Goal: Task Accomplishment & Management: Use online tool/utility

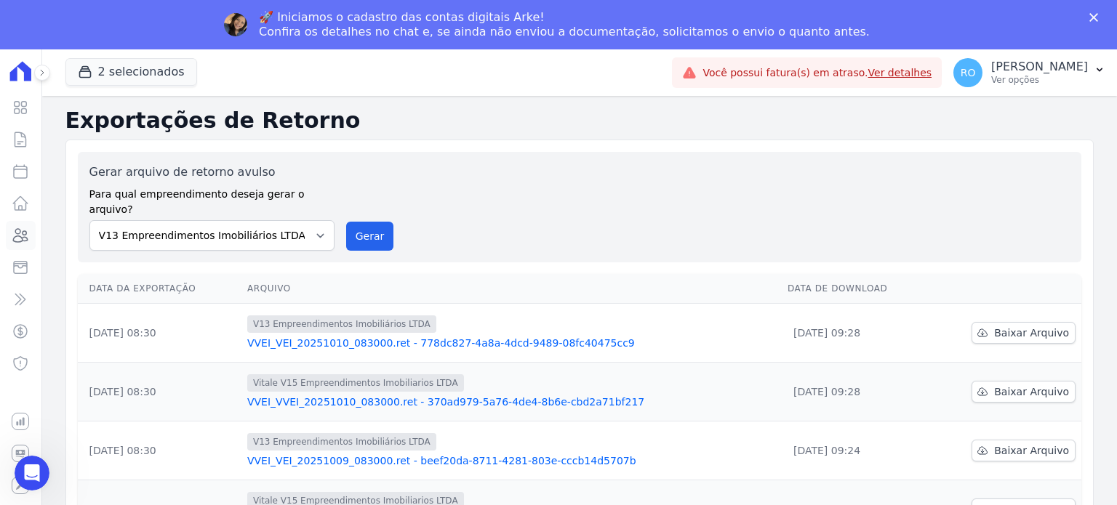
click at [26, 238] on icon at bounding box center [21, 235] width 15 height 13
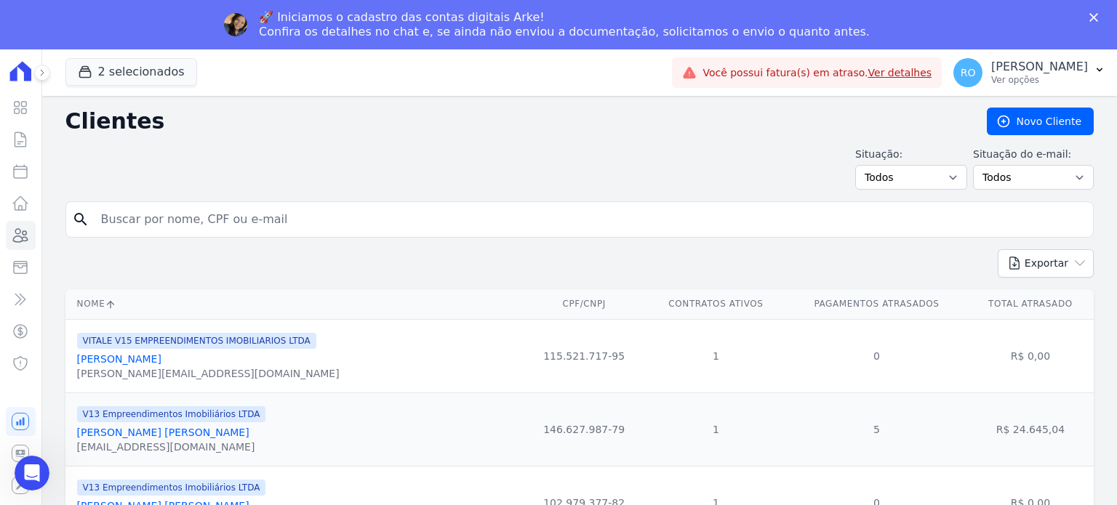
click at [161, 217] on input "search" at bounding box center [589, 219] width 995 height 29
type input "[PERSON_NAME]"
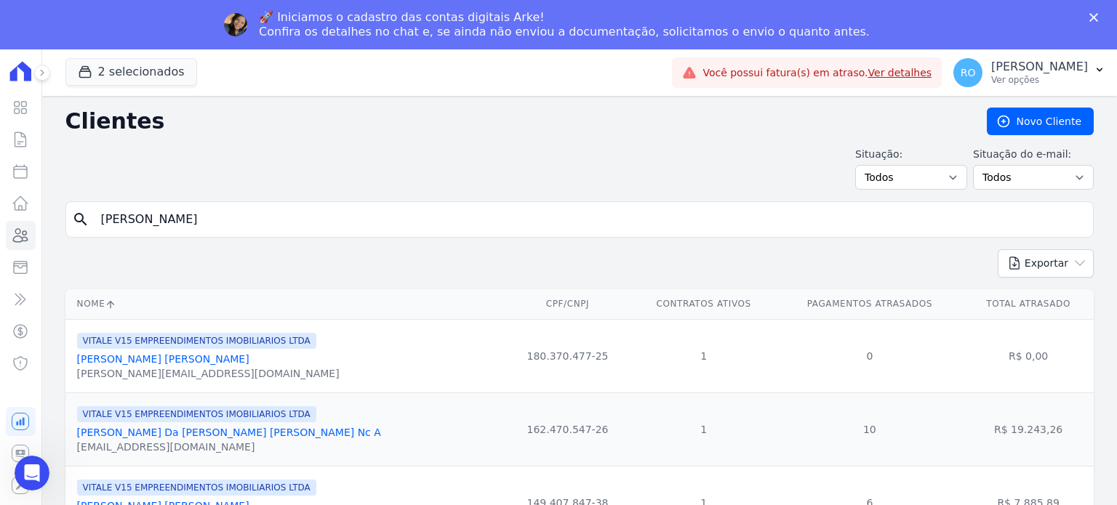
click at [175, 431] on link "[PERSON_NAME] Da [PERSON_NAME] [PERSON_NAME] Nc A" at bounding box center [229, 433] width 304 height 12
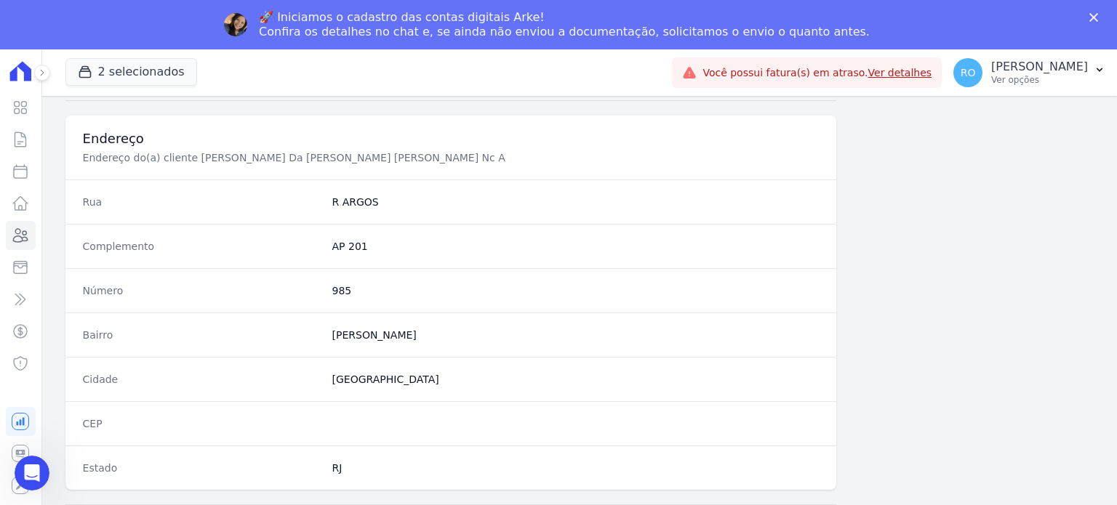
scroll to position [850, 0]
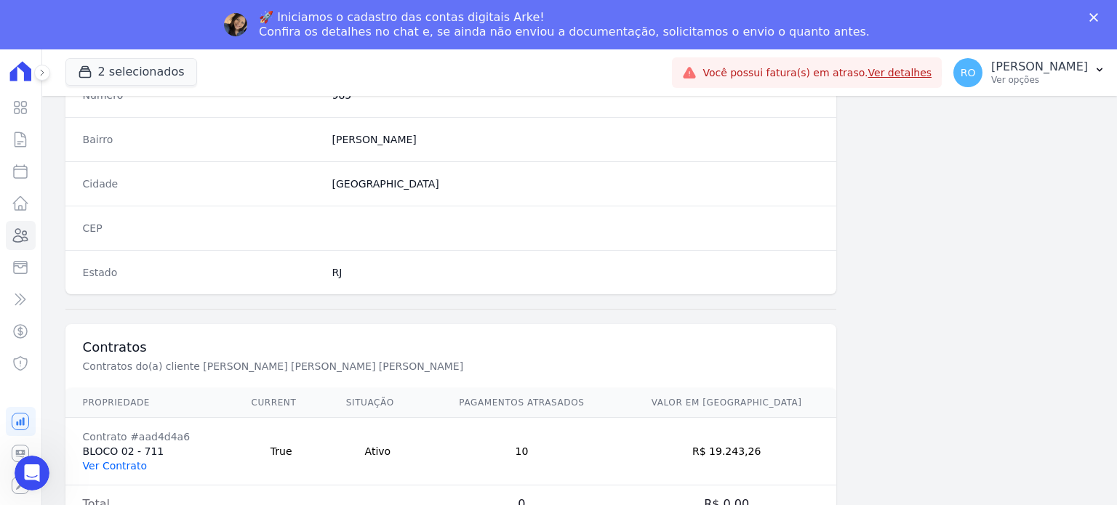
click at [115, 461] on link "Ver Contrato" at bounding box center [115, 466] width 64 height 12
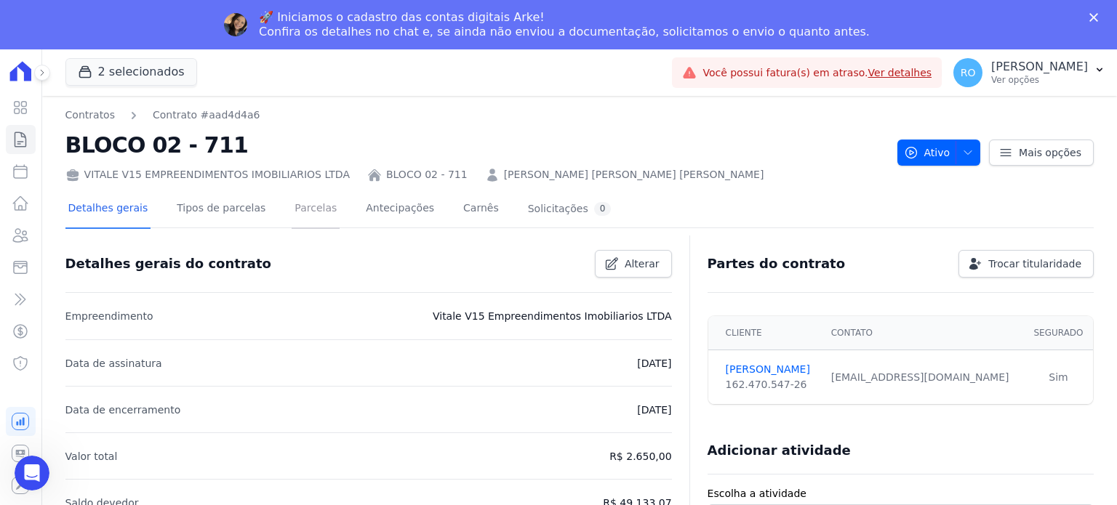
click at [292, 204] on link "Parcelas" at bounding box center [316, 209] width 48 height 39
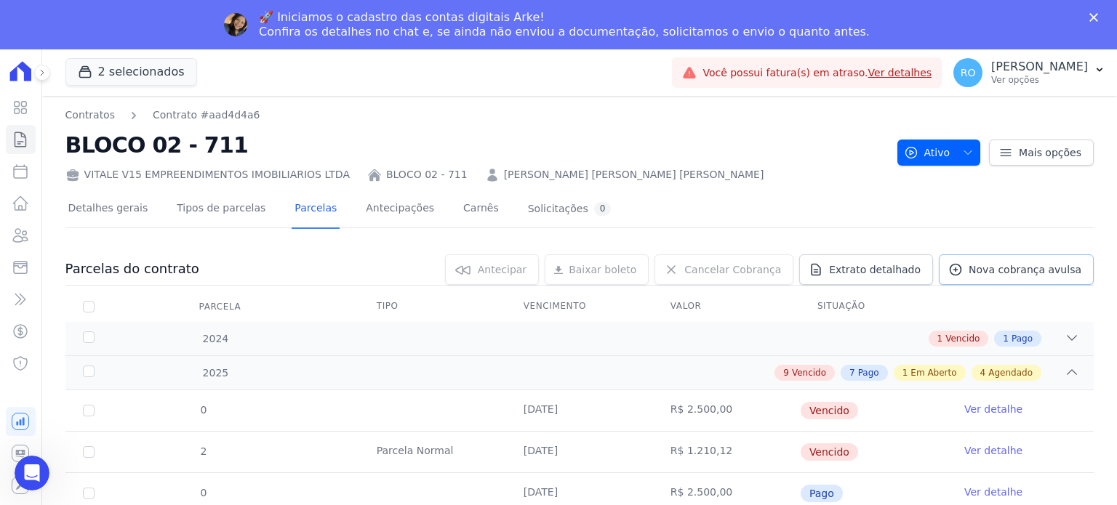
click at [968, 268] on link "Nova cobrança avulsa" at bounding box center [1016, 269] width 155 height 31
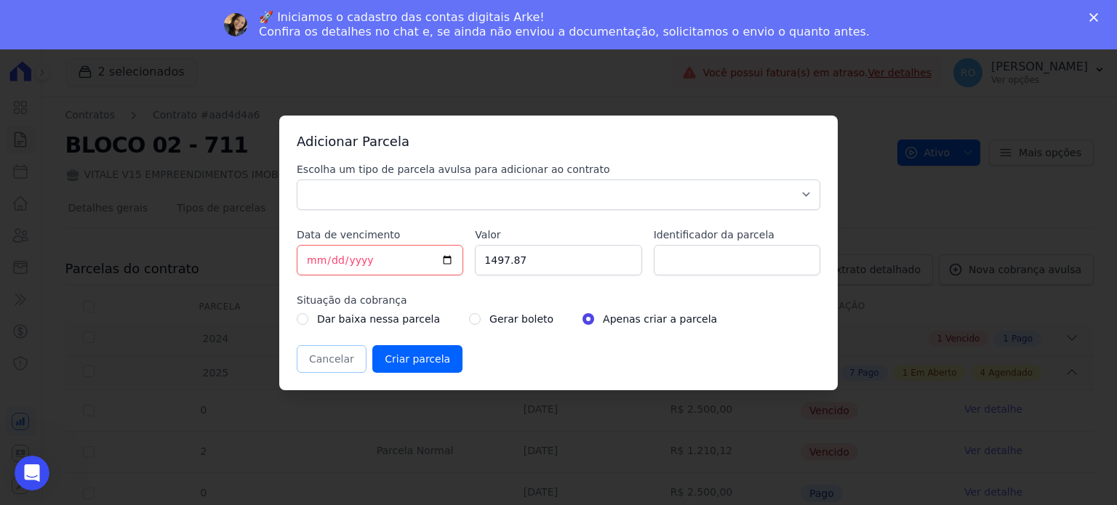
click at [310, 358] on button "Cancelar" at bounding box center [332, 359] width 70 height 28
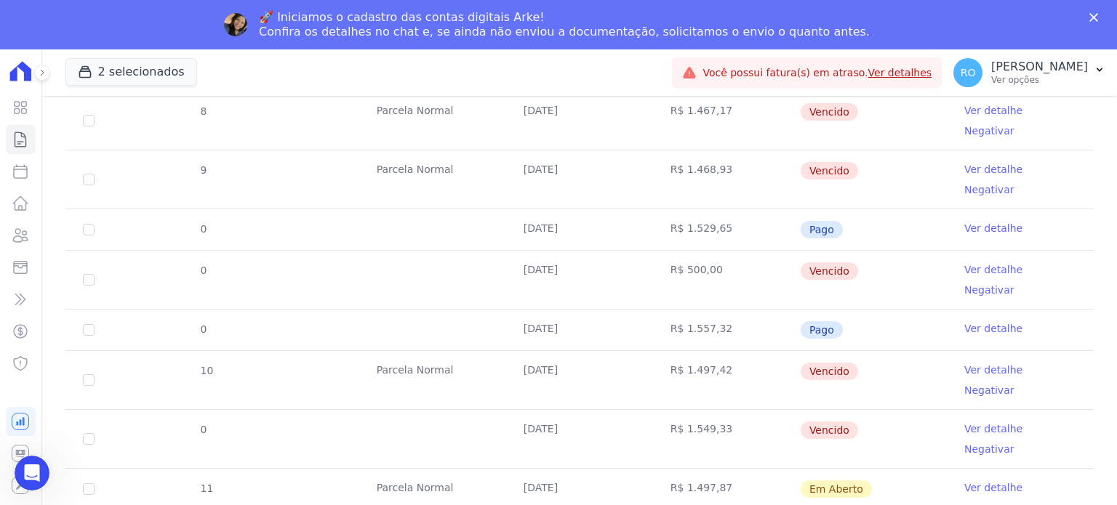
scroll to position [706, 0]
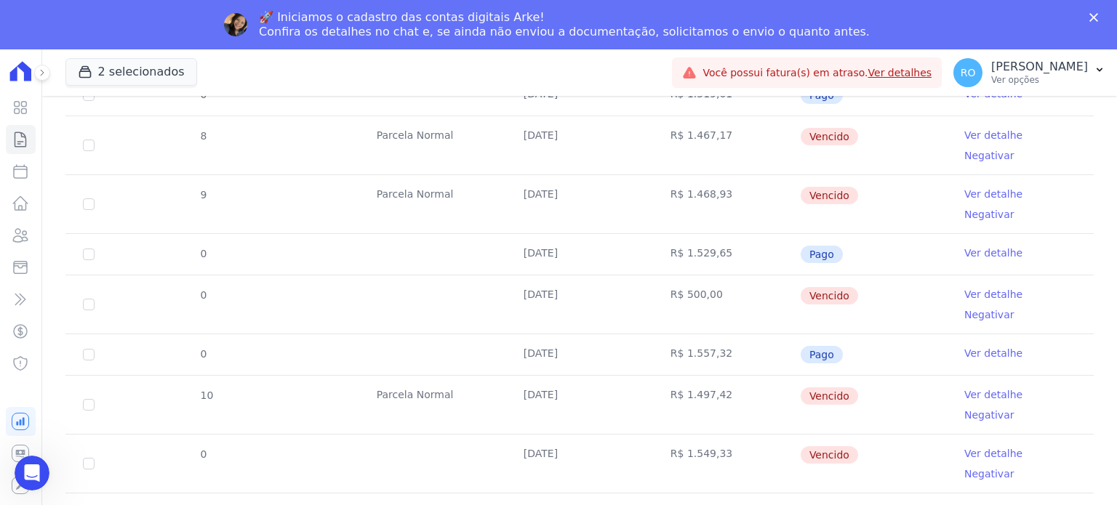
click at [964, 187] on link "Ver detalhe" at bounding box center [993, 194] width 58 height 15
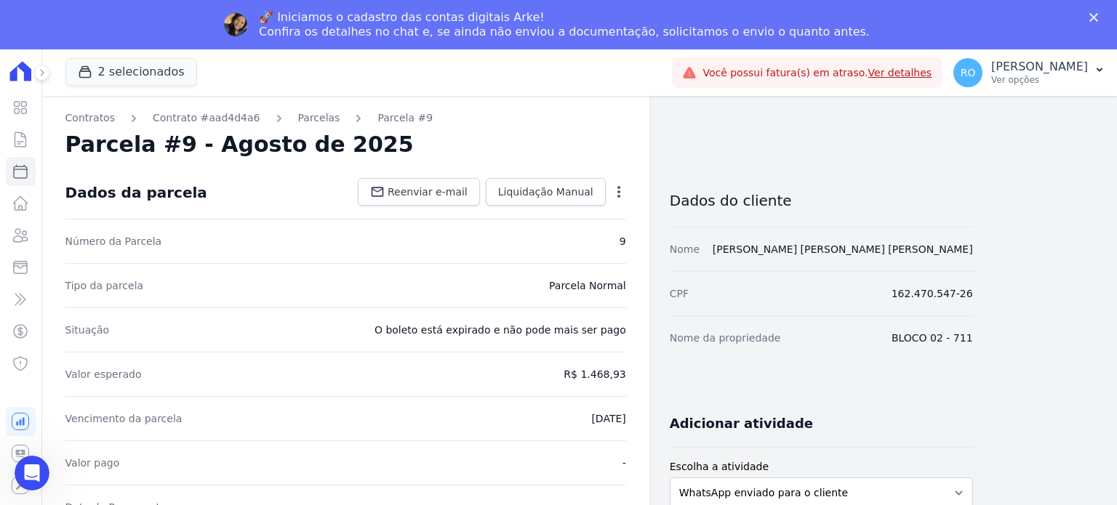
click at [613, 196] on icon "button" at bounding box center [618, 192] width 15 height 15
click at [572, 241] on link "Cancelar Cobrança" at bounding box center [556, 238] width 128 height 26
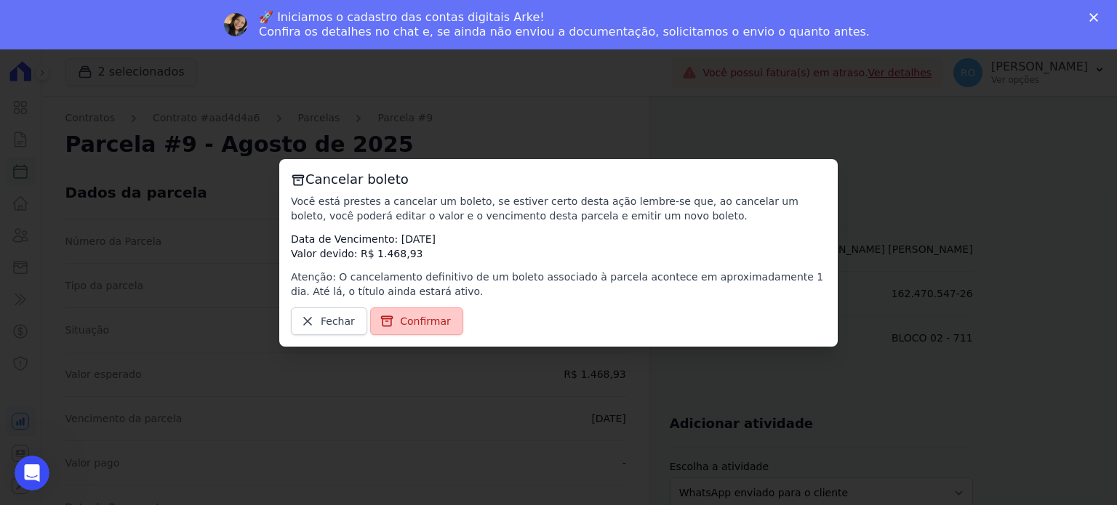
click at [408, 324] on span "Confirmar" at bounding box center [425, 321] width 51 height 15
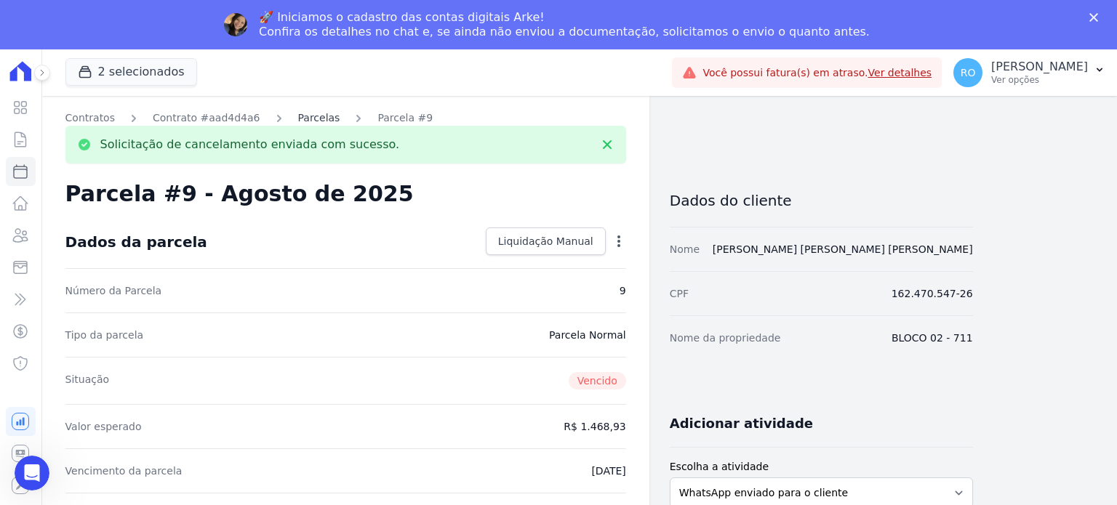
click at [300, 121] on link "Parcelas" at bounding box center [319, 118] width 42 height 15
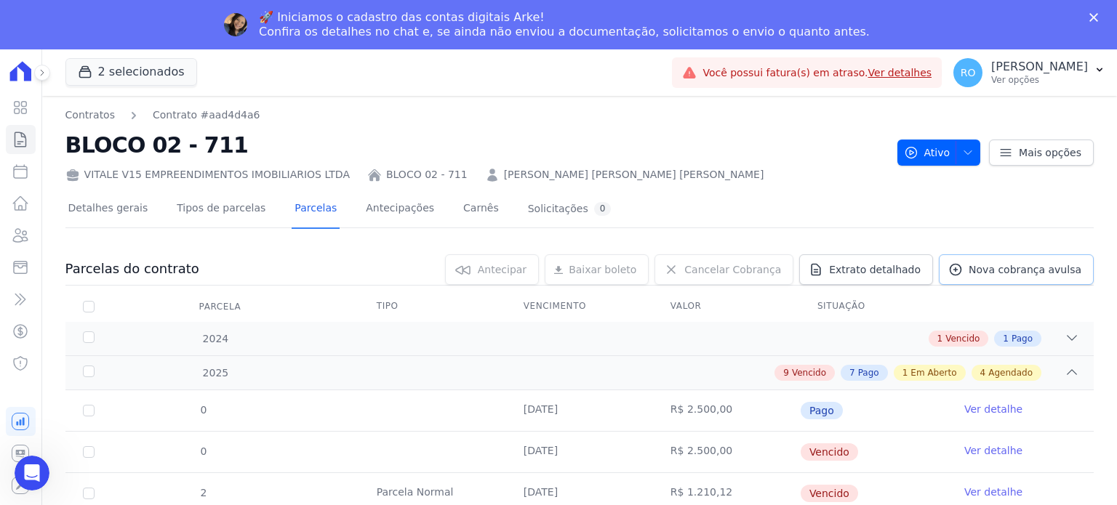
click at [971, 259] on link "Nova cobrança avulsa" at bounding box center [1016, 269] width 155 height 31
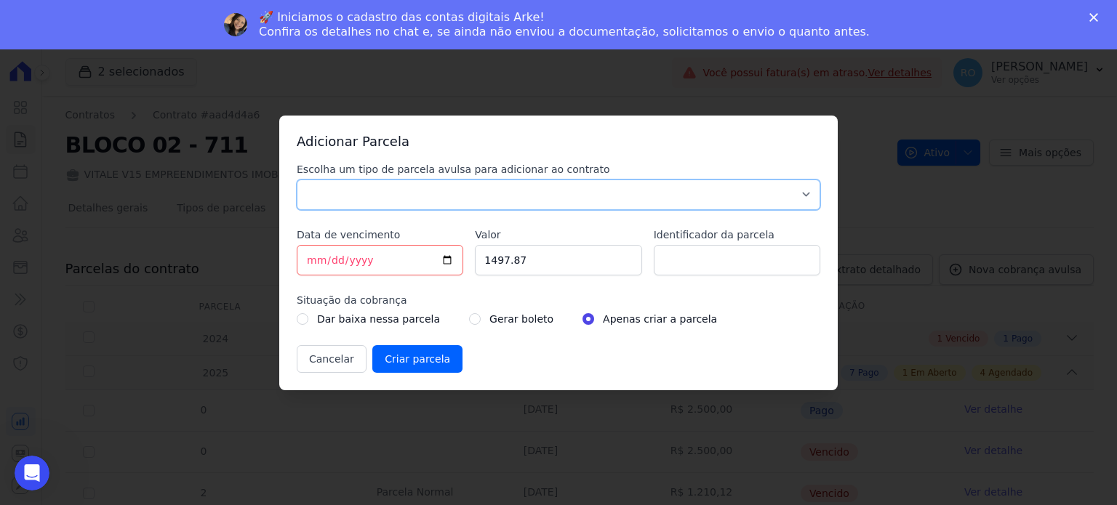
click at [365, 203] on select "Parcela Normal Sinal Caução Intercalada Chaves Pré Chaves Pós Chaves Taxas Quit…" at bounding box center [558, 195] width 523 height 31
select select "others"
click at [297, 180] on select "Parcela Normal Sinal Caução Intercalada Chaves Pré Chaves Pós Chaves Taxas Quit…" at bounding box center [558, 195] width 523 height 31
click at [561, 264] on input "1497.87" at bounding box center [558, 260] width 166 height 31
drag, startPoint x: 562, startPoint y: 261, endPoint x: 470, endPoint y: 272, distance: 92.2
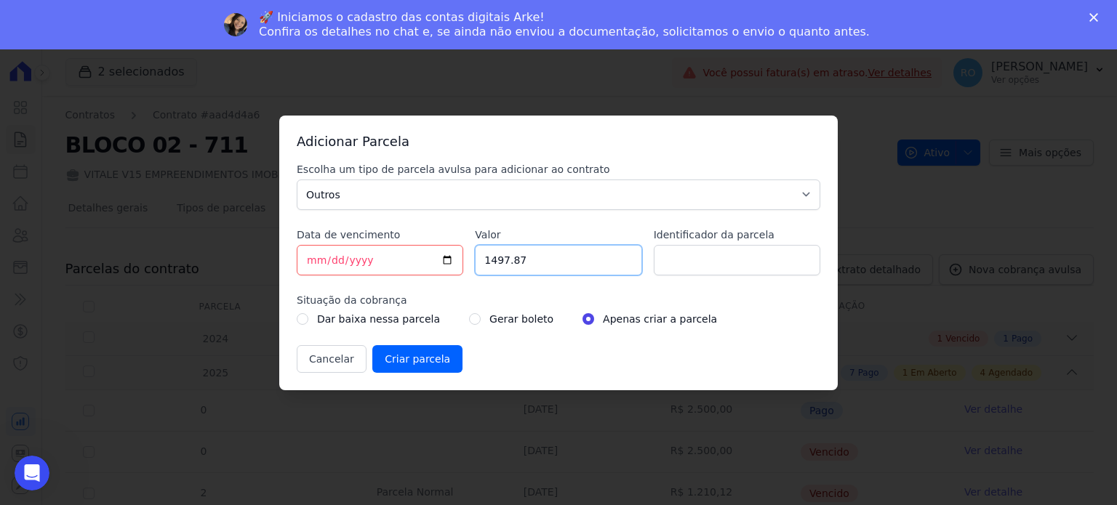
click at [470, 272] on div "Escolha um tipo de parcela avulsa para adicionar ao contrato Parcela Normal Sin…" at bounding box center [558, 267] width 523 height 211
type input "1558.28"
type input "BOL AVULSO - 286627"
click at [469, 314] on input "radio" at bounding box center [475, 319] width 12 height 12
radio input "true"
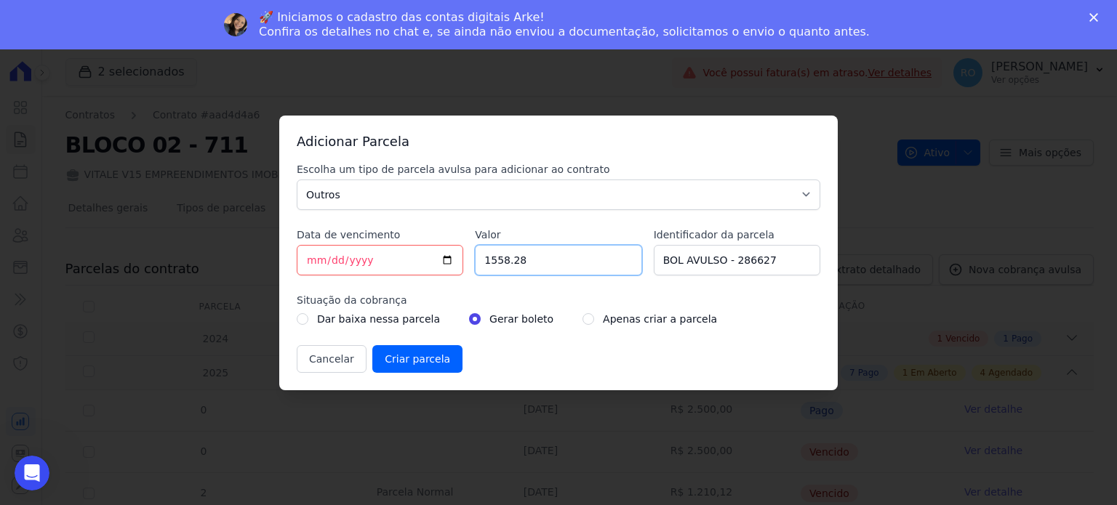
click at [536, 260] on input "1558.28" at bounding box center [558, 260] width 166 height 31
type input "1558.29"
click at [375, 362] on input "Criar parcela" at bounding box center [417, 359] width 90 height 28
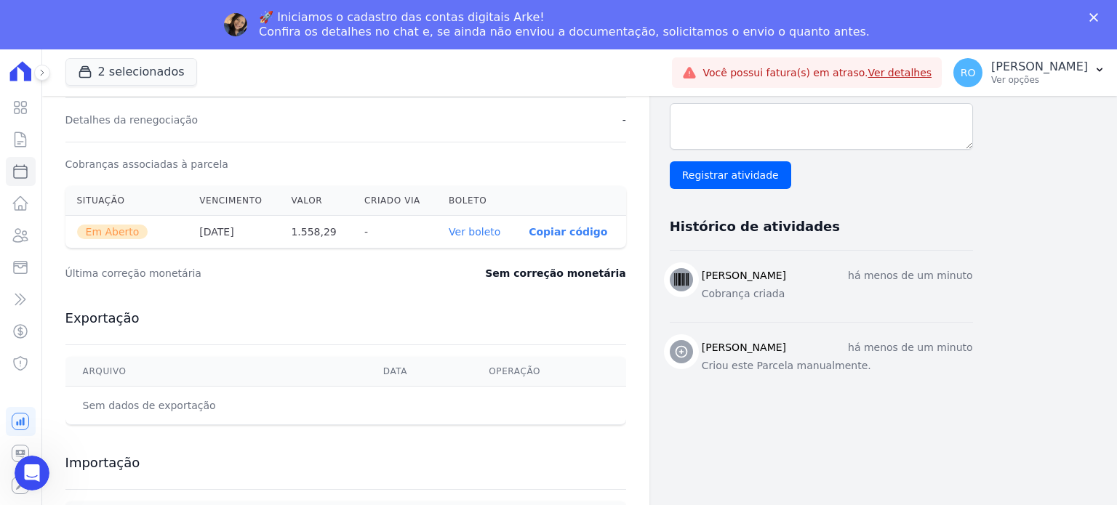
scroll to position [436, 0]
click at [481, 229] on link "Ver boleto" at bounding box center [475, 231] width 52 height 12
